Goal: Task Accomplishment & Management: Manage account settings

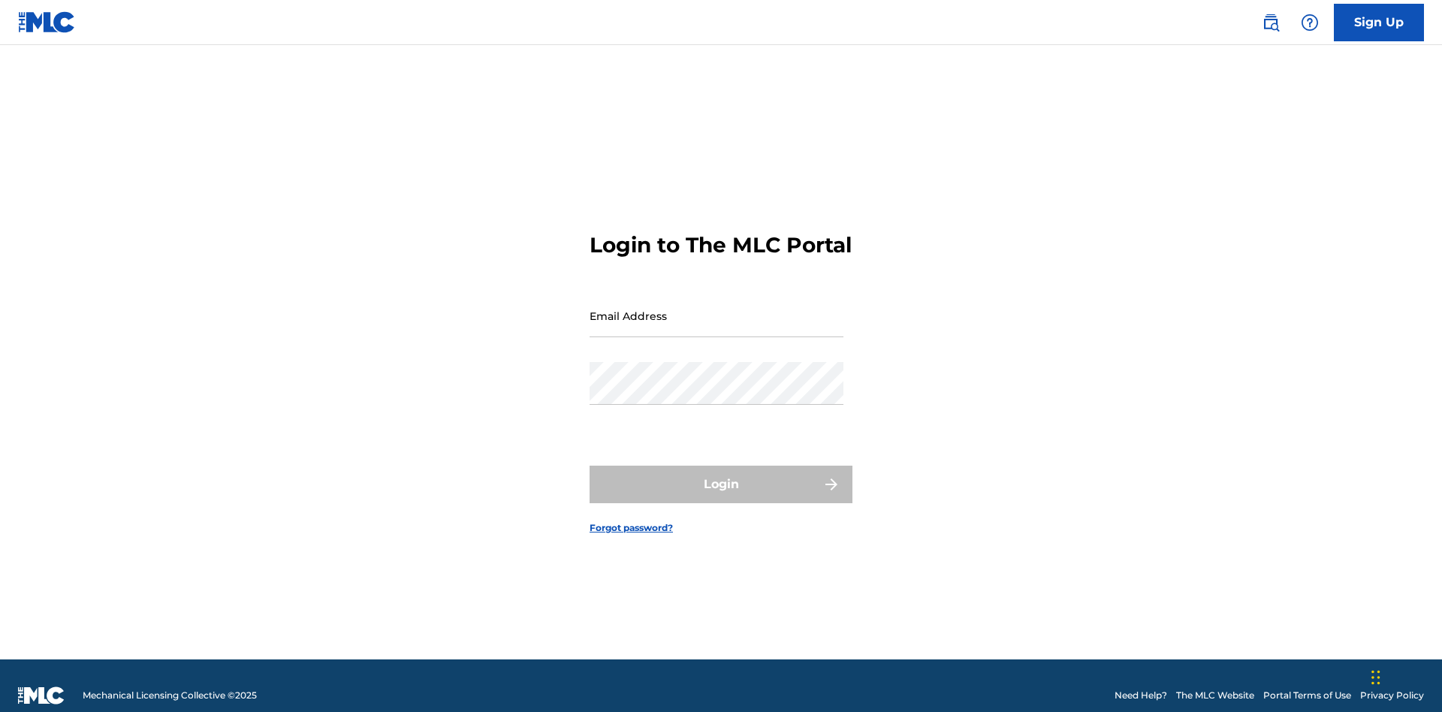
scroll to position [20, 0]
click at [716, 309] on input "Email Address" at bounding box center [717, 315] width 254 height 43
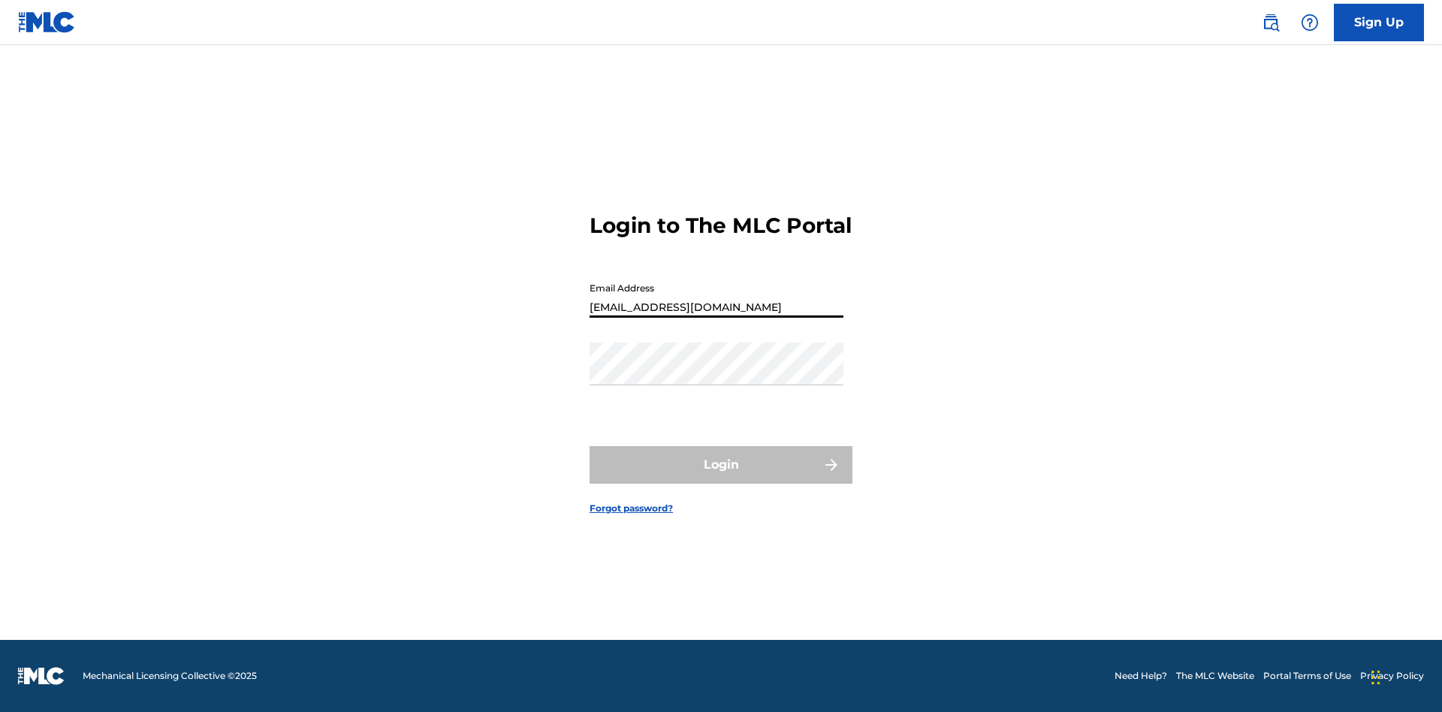
type input "[EMAIL_ADDRESS][DOMAIN_NAME]"
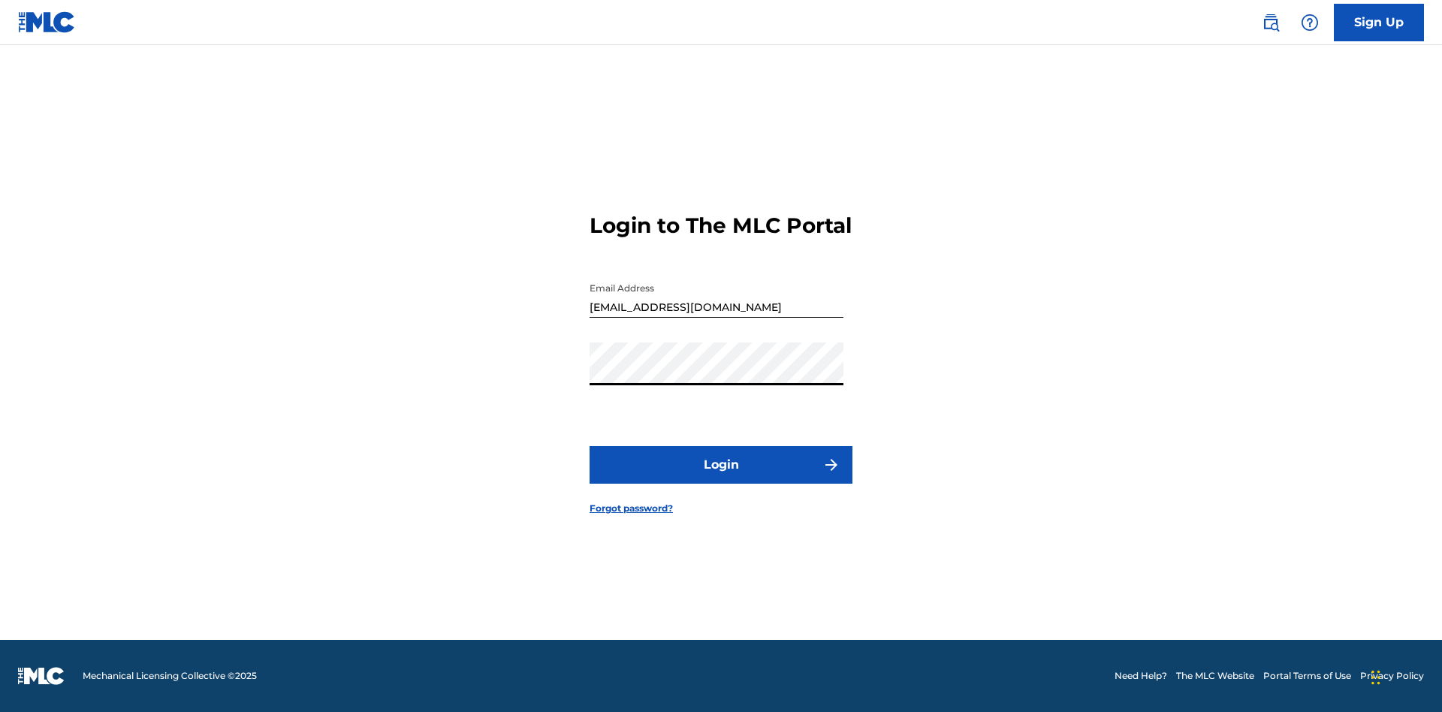
click at [721, 478] on button "Login" at bounding box center [721, 465] width 263 height 38
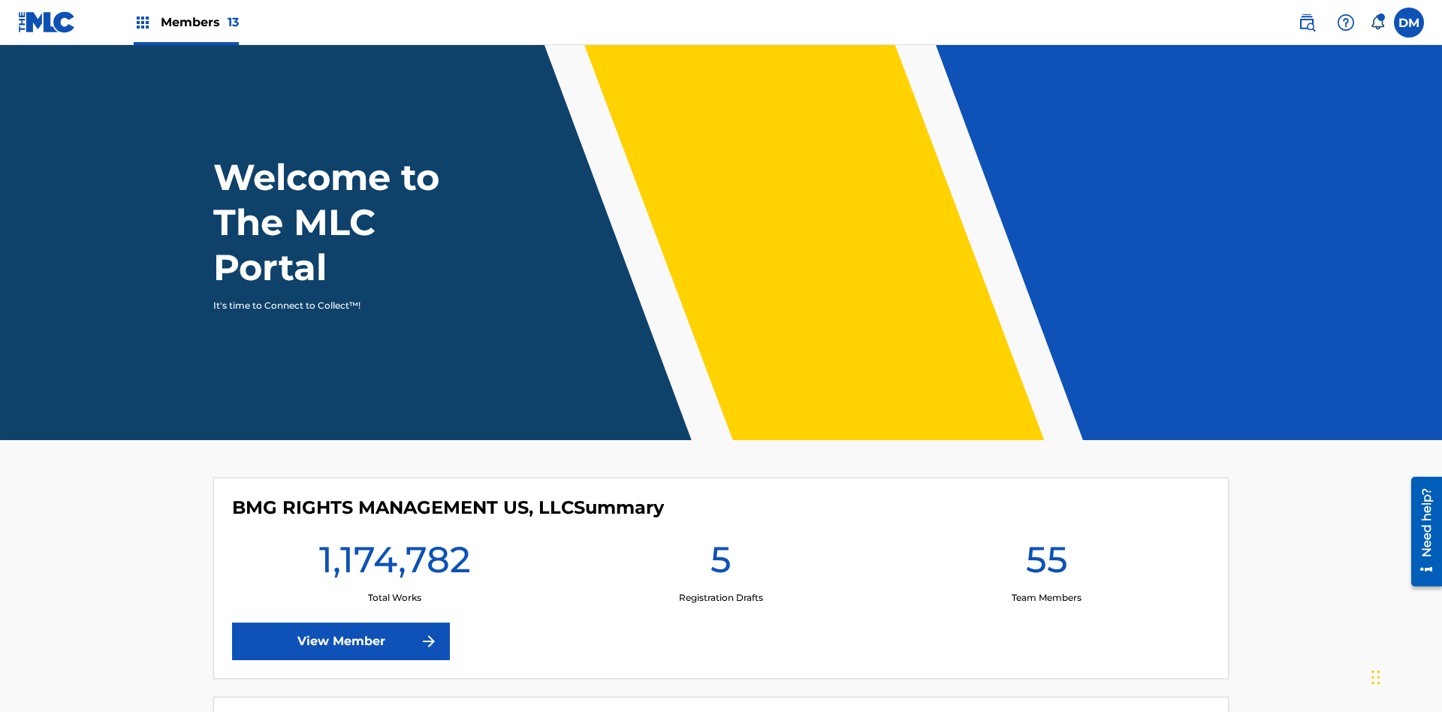
scroll to position [65, 0]
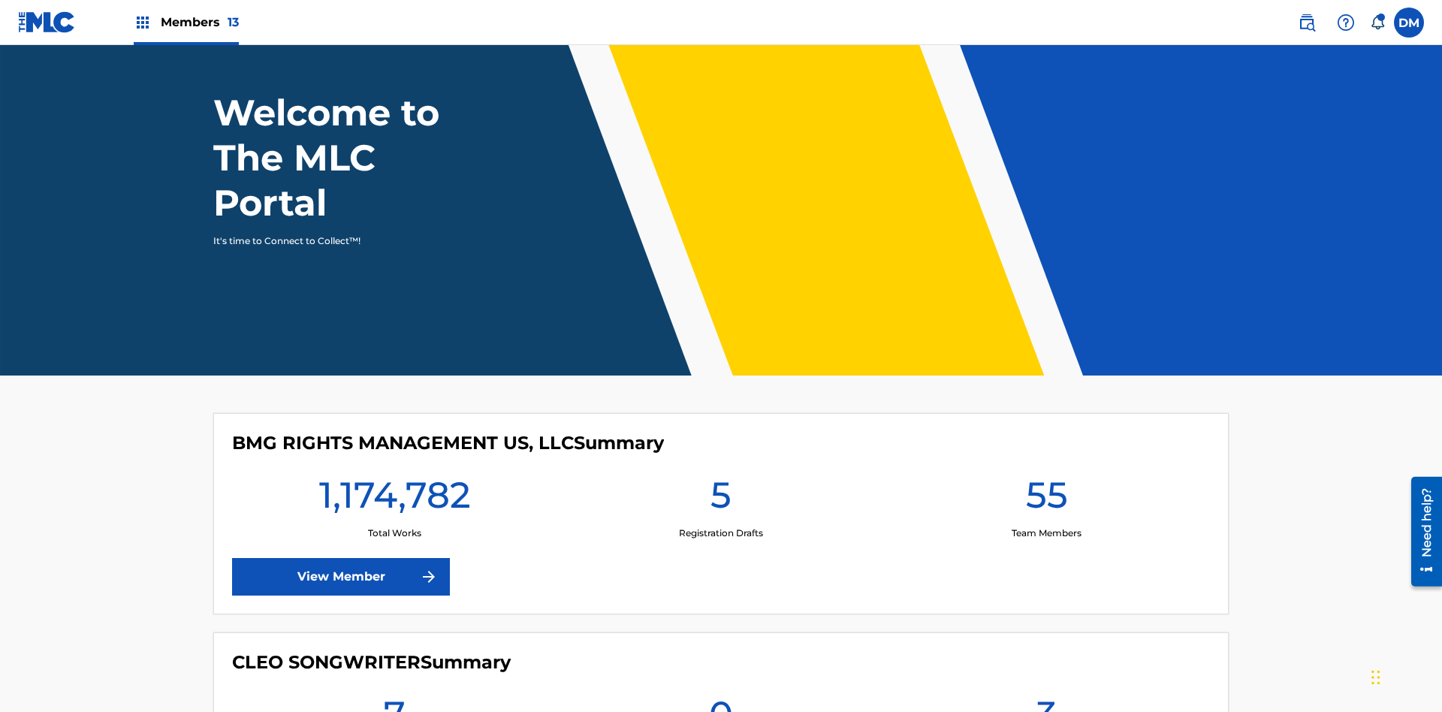
click at [185, 22] on span "Members 13" at bounding box center [200, 22] width 78 height 17
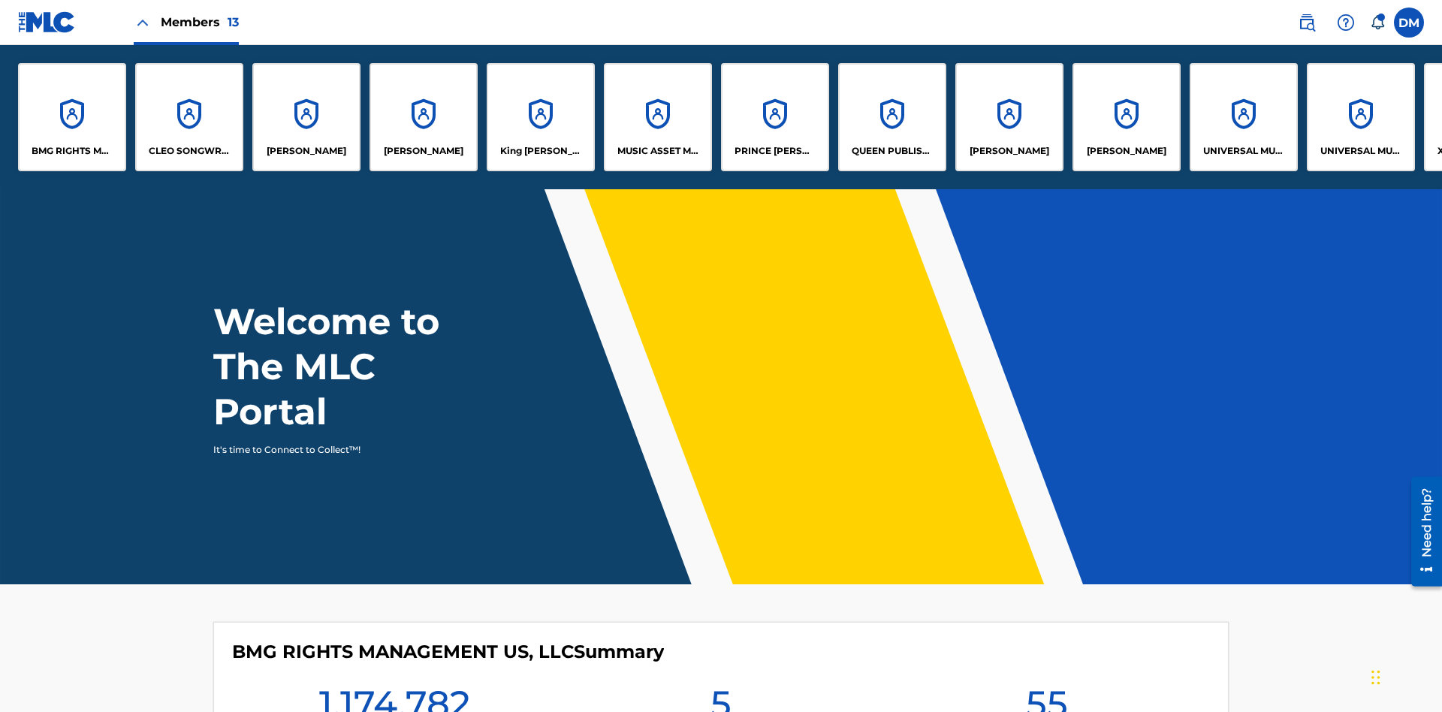
click at [540, 151] on p "King [PERSON_NAME]" at bounding box center [541, 151] width 82 height 14
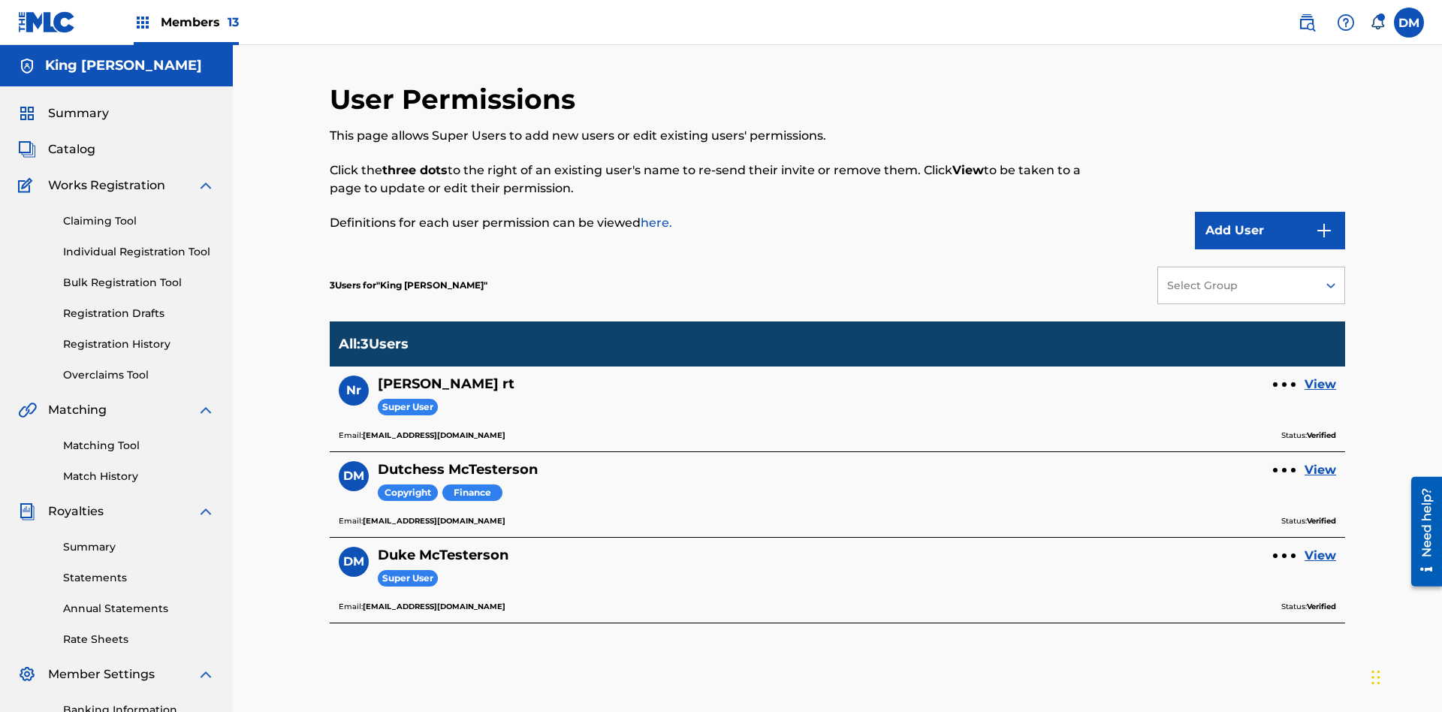
click at [1320, 461] on link "View" at bounding box center [1320, 470] width 32 height 18
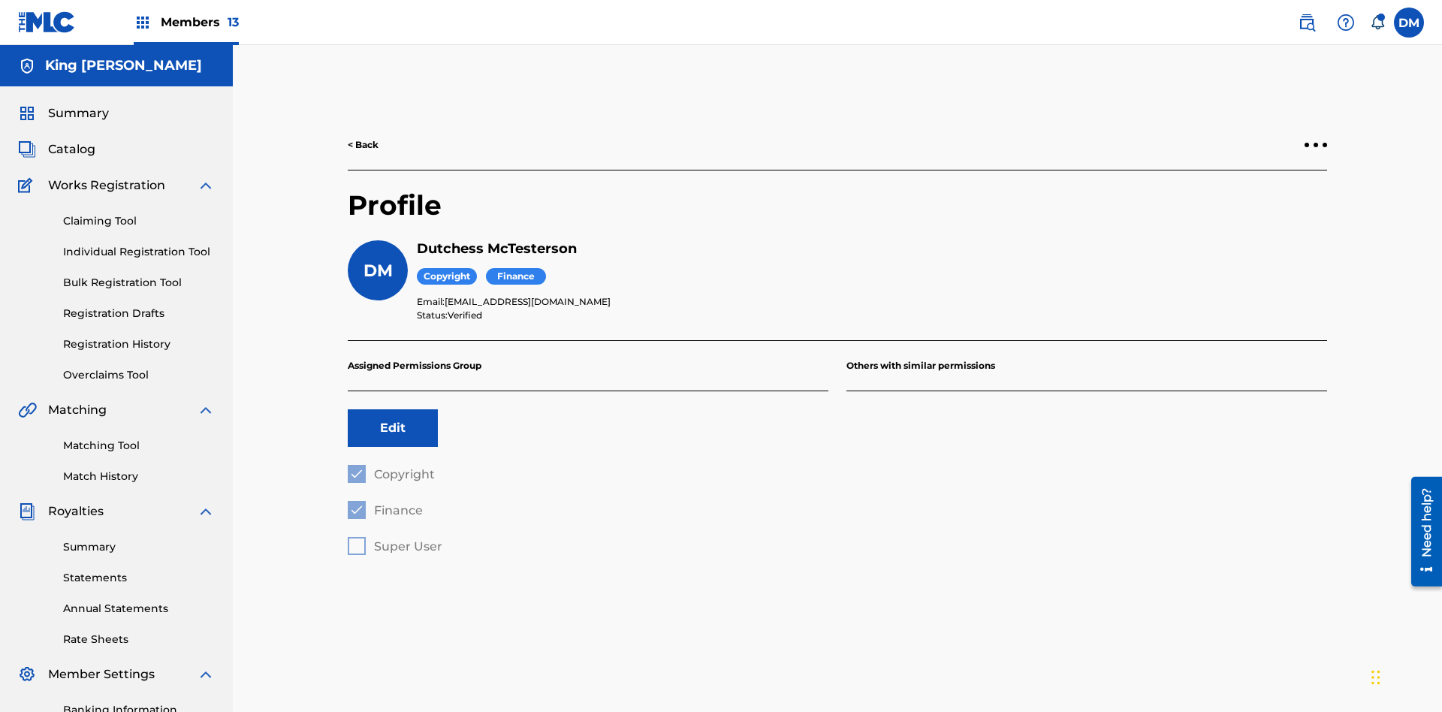
scroll to position [219, 0]
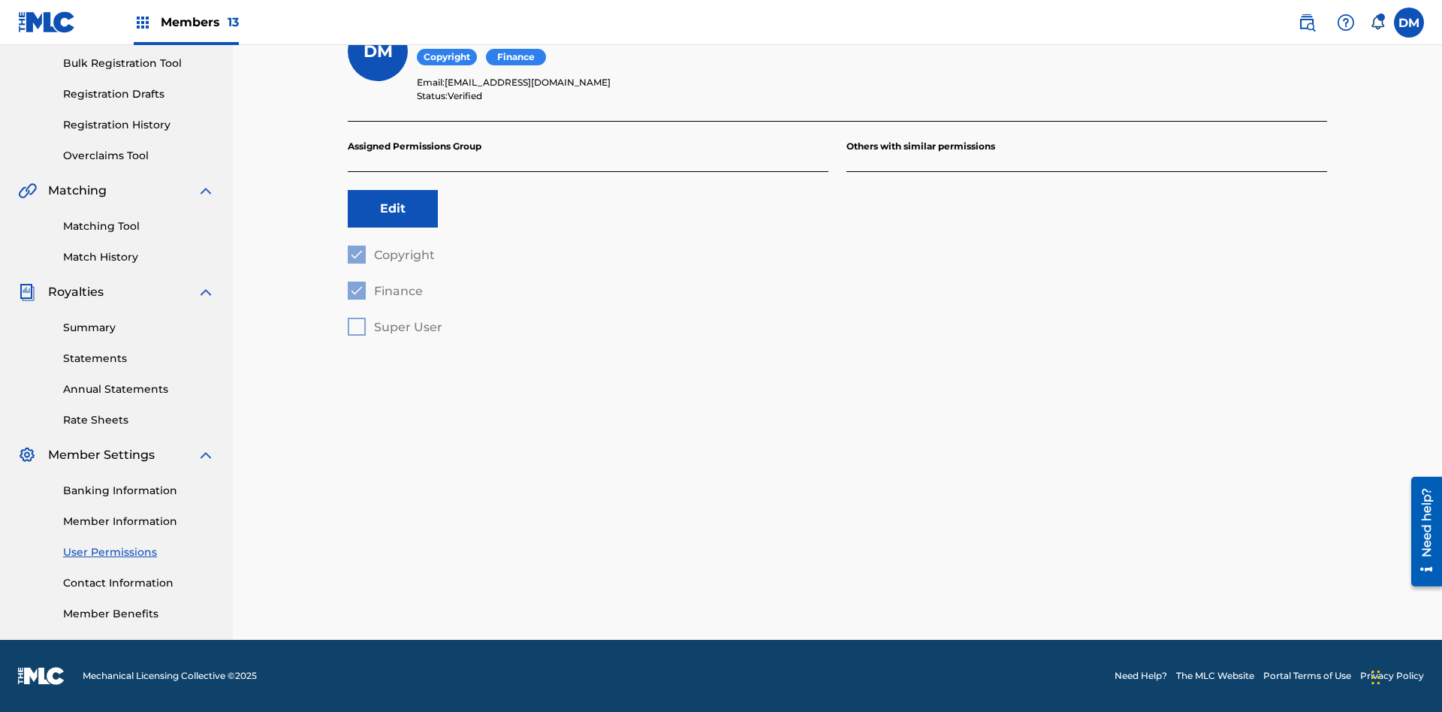
click at [393, 209] on button "Edit" at bounding box center [393, 209] width 90 height 38
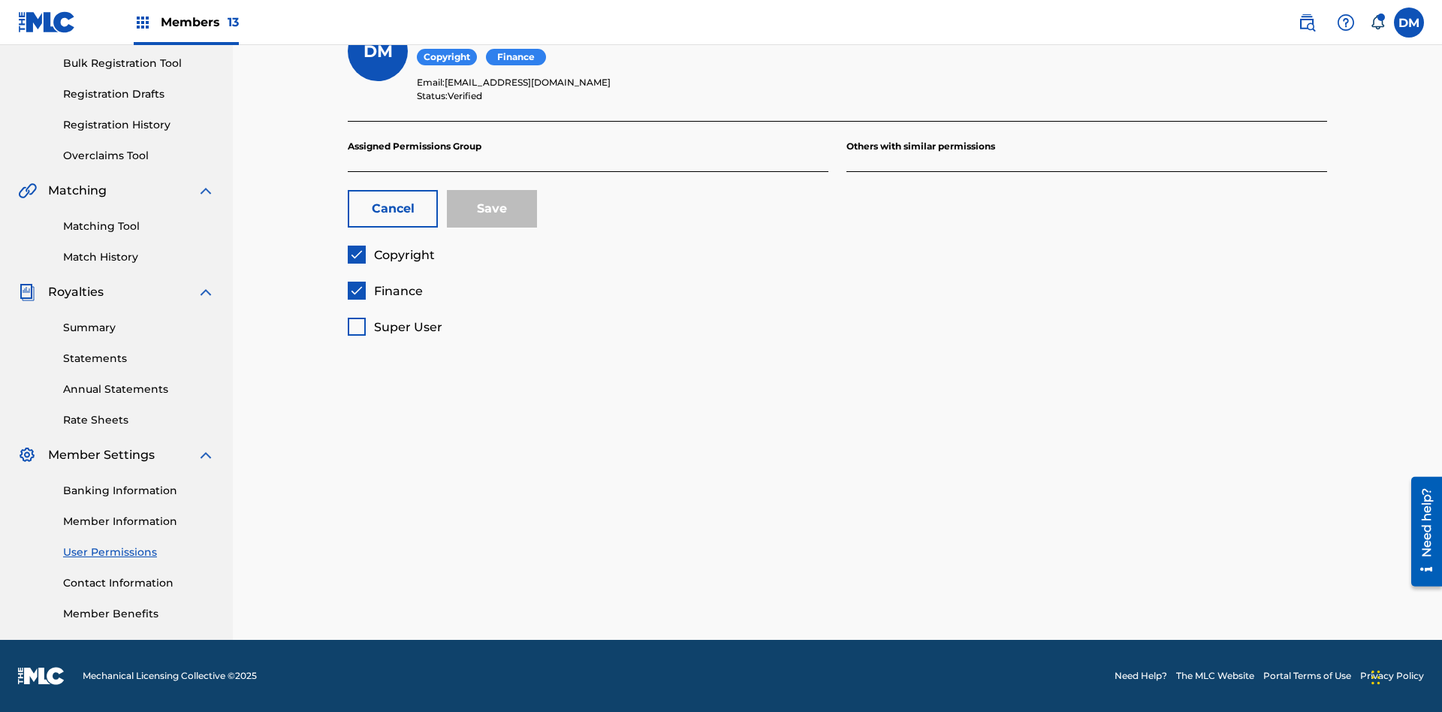
click at [391, 255] on span "Copyright" at bounding box center [404, 255] width 61 height 14
click at [385, 291] on span "Finance" at bounding box center [398, 291] width 49 height 14
click at [394, 327] on span "Super User" at bounding box center [408, 327] width 68 height 14
click at [492, 209] on button "Save" at bounding box center [492, 209] width 90 height 38
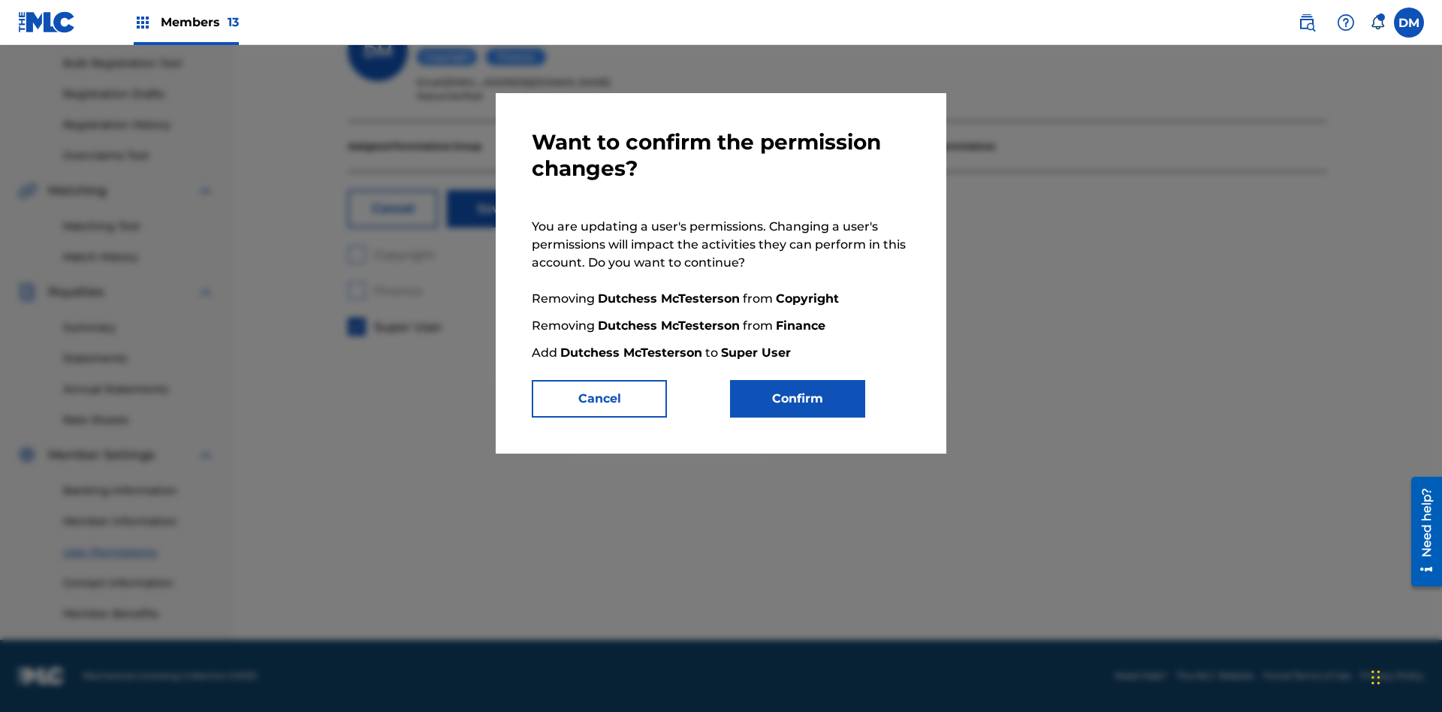
click at [798, 399] on button "Confirm" at bounding box center [797, 399] width 135 height 38
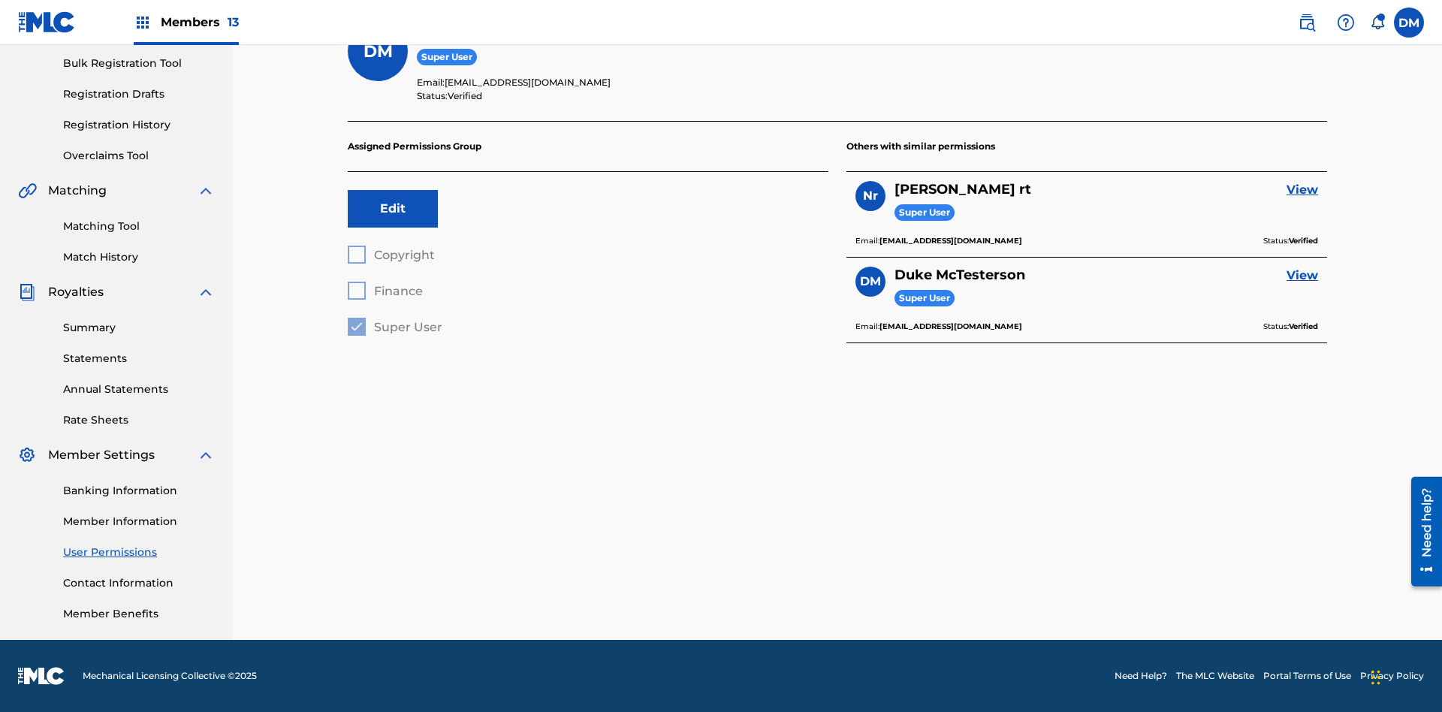
click at [1409, 22] on label at bounding box center [1409, 23] width 30 height 30
click at [1409, 23] on input "[PERSON_NAME] [PERSON_NAME] [PERSON_NAME][EMAIL_ADDRESS][DOMAIN_NAME] Notificat…" at bounding box center [1409, 23] width 0 height 0
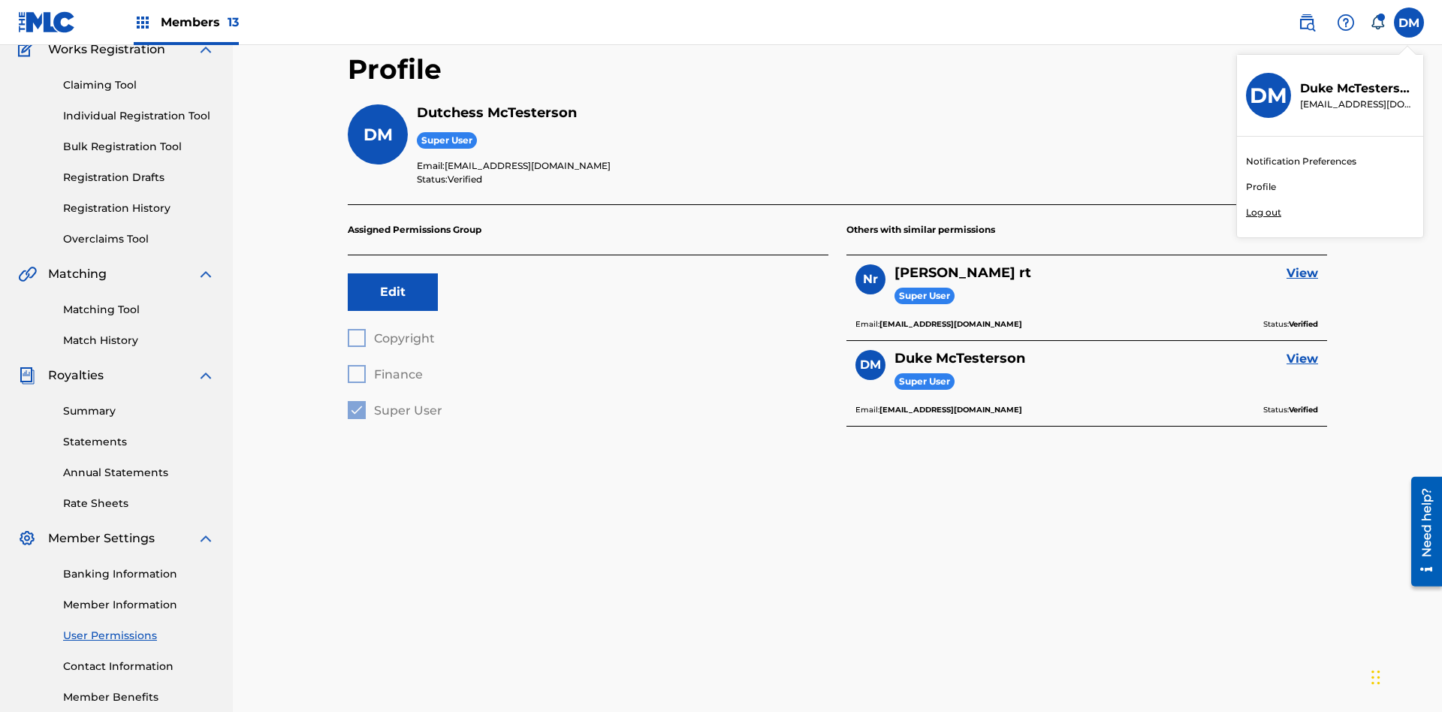
click at [1263, 213] on p "Log out" at bounding box center [1263, 213] width 35 height 14
click at [1409, 23] on input "[PERSON_NAME] [PERSON_NAME] [PERSON_NAME][EMAIL_ADDRESS][DOMAIN_NAME] Notificat…" at bounding box center [1409, 23] width 0 height 0
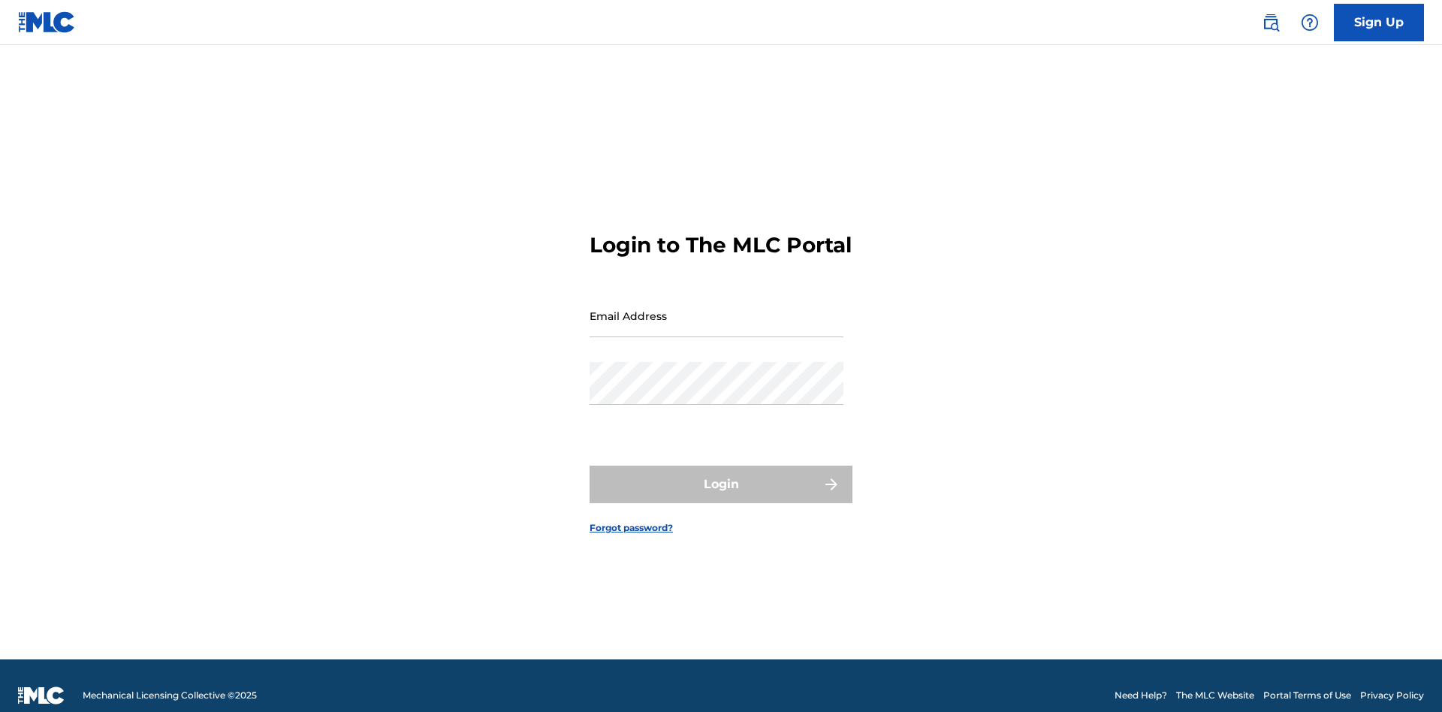
click at [716, 309] on input "Email Address" at bounding box center [717, 315] width 254 height 43
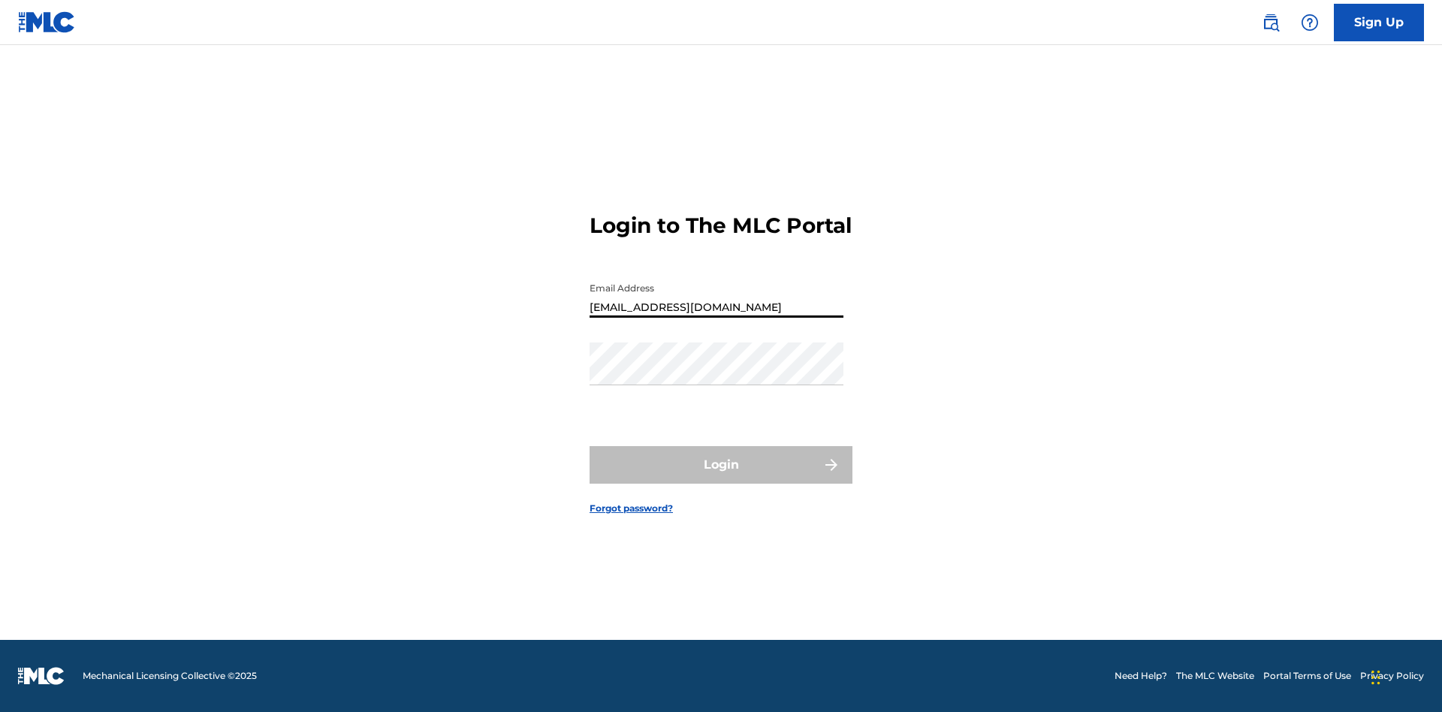
type input "Dutchess.McTesterson@gmail.com"
click at [721, 478] on button "Login" at bounding box center [721, 465] width 263 height 38
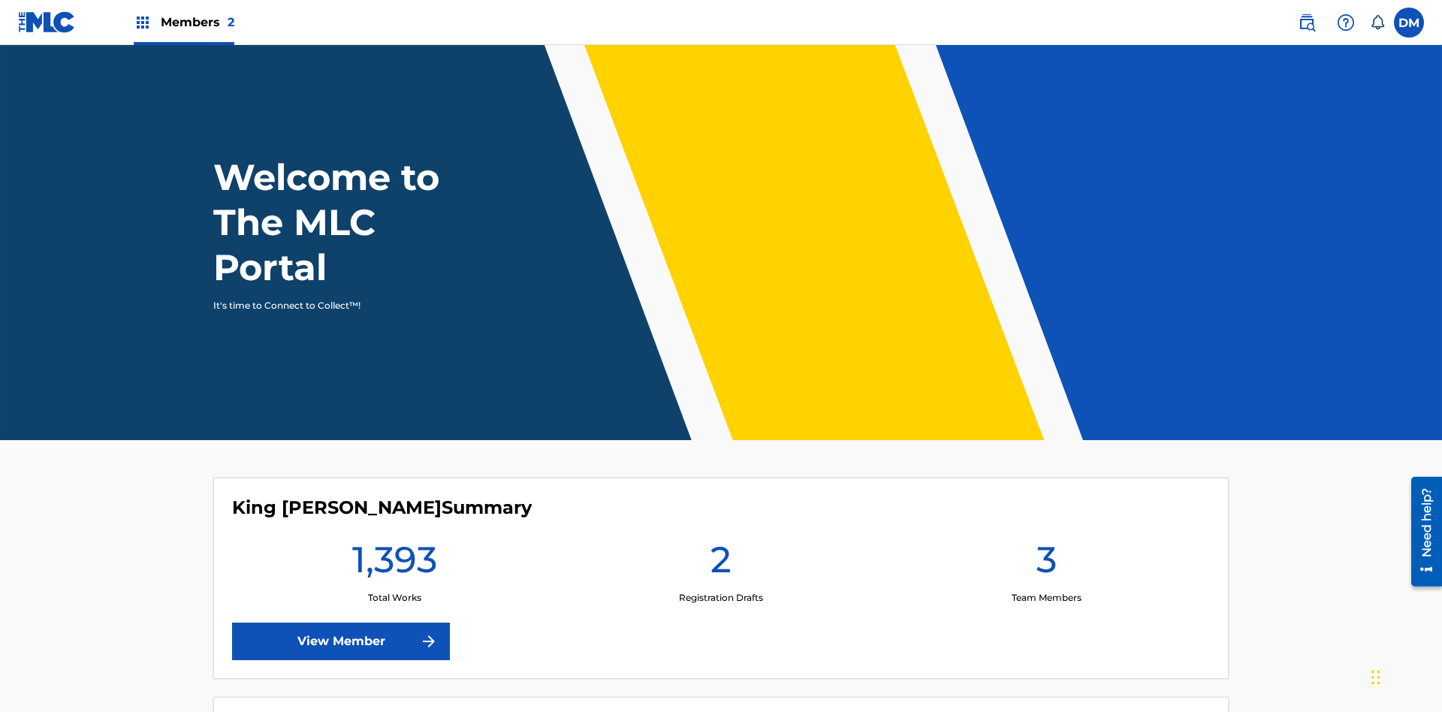
click at [183, 22] on span "Members 2" at bounding box center [198, 22] width 74 height 17
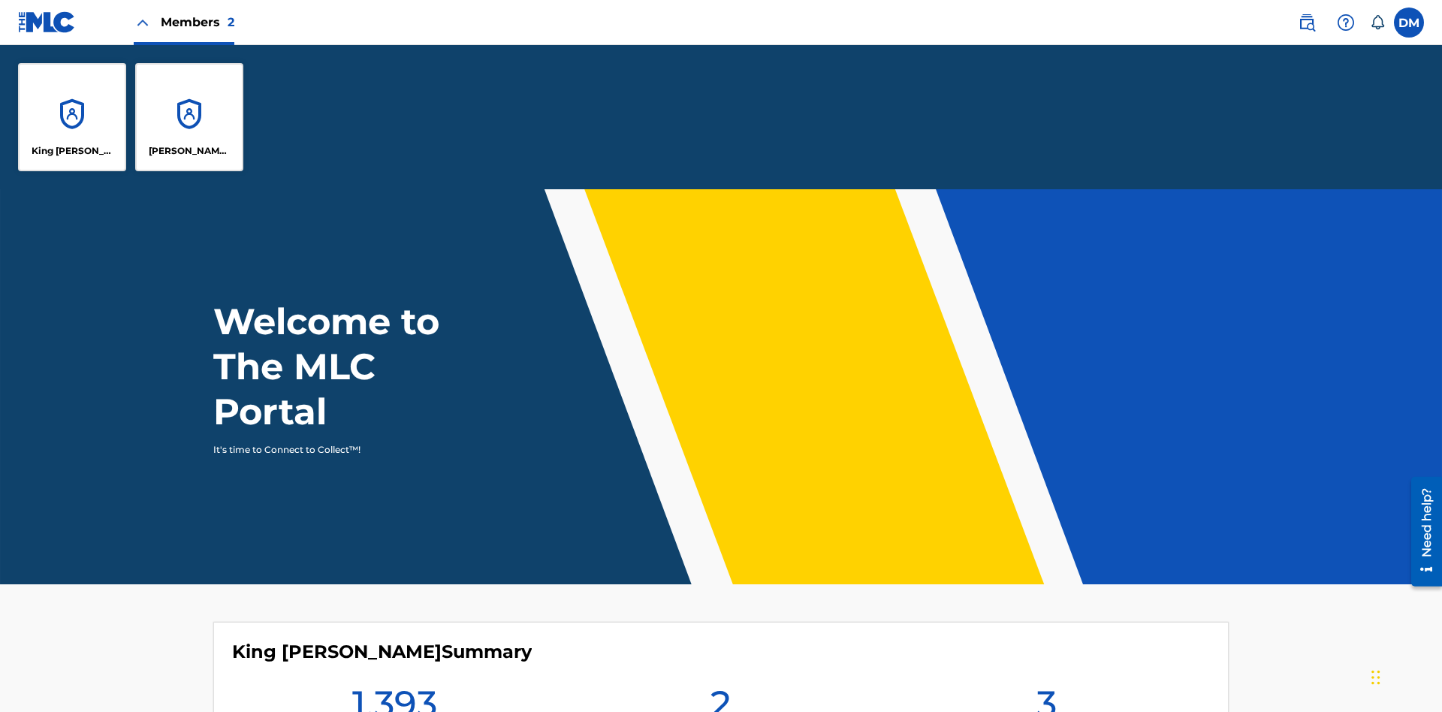
click at [72, 151] on p "King [PERSON_NAME]" at bounding box center [73, 151] width 82 height 14
